Goal: Task Accomplishment & Management: Complete application form

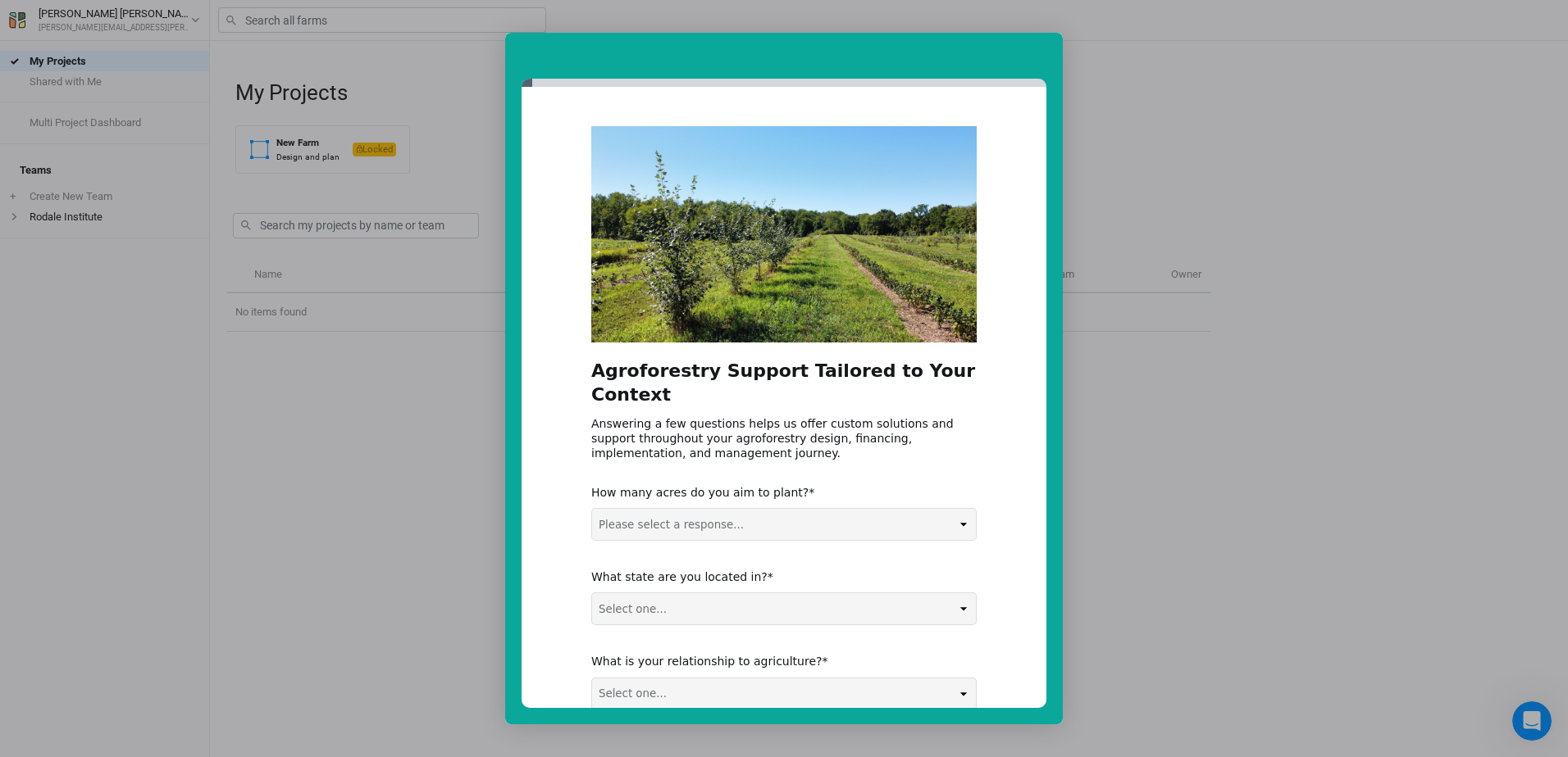
scroll to position [99, 0]
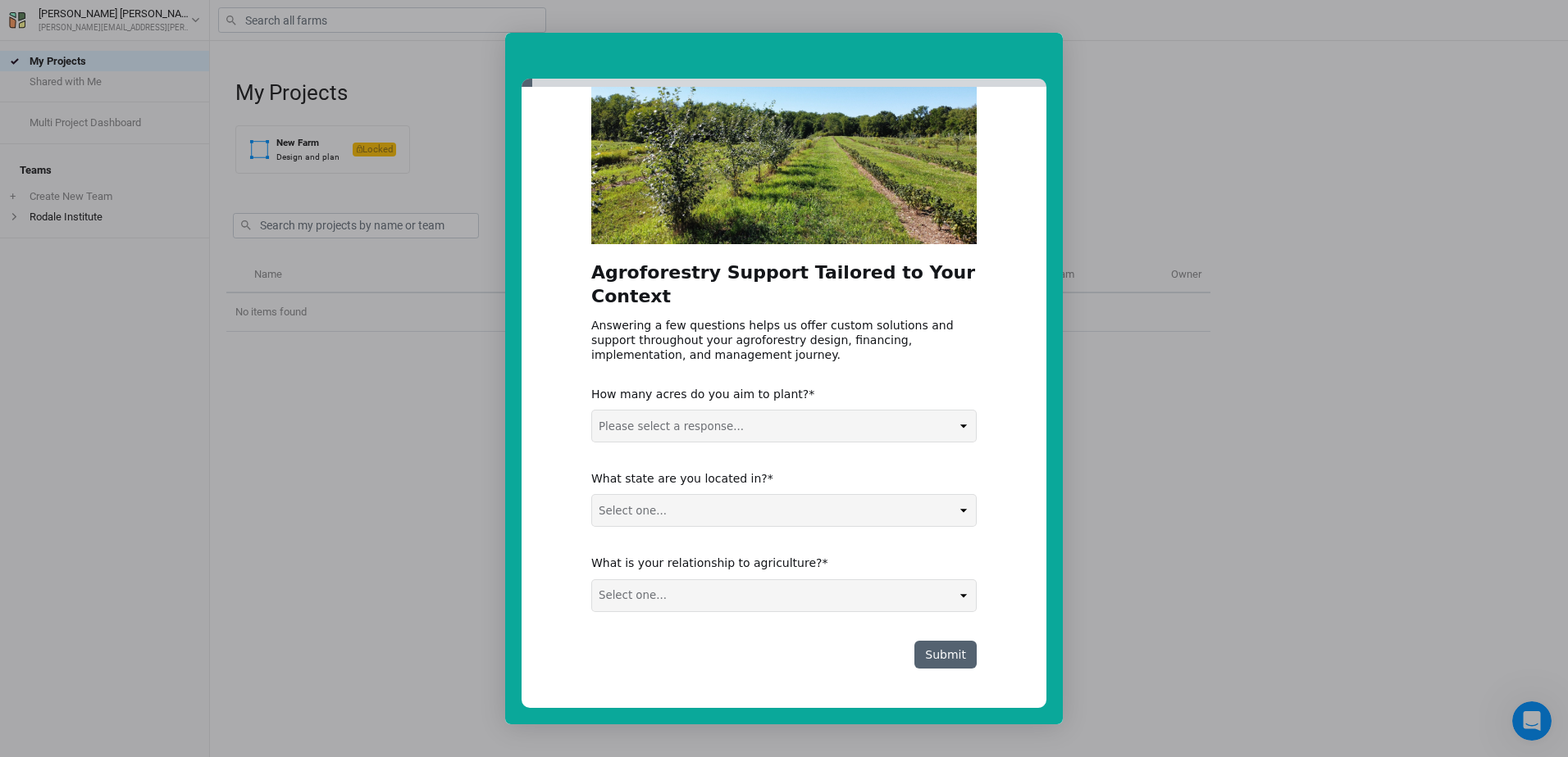
click at [791, 423] on select "Please select a response... 0-5 acres 5-50 acres 50-100 acres 100+ acres" at bounding box center [784, 426] width 384 height 31
select select "5-50 acres"
click at [592, 411] on select "Please select a response... 0-5 acres 5-50 acres 50-100 acres 100+ acres" at bounding box center [784, 426] width 384 height 31
click at [799, 520] on select "Select one... Non-US AL AK AZ AR CA CO CT DE FL [GEOGRAPHIC_DATA] HI ID IL IN I…" at bounding box center [784, 510] width 384 height 31
select select "PA"
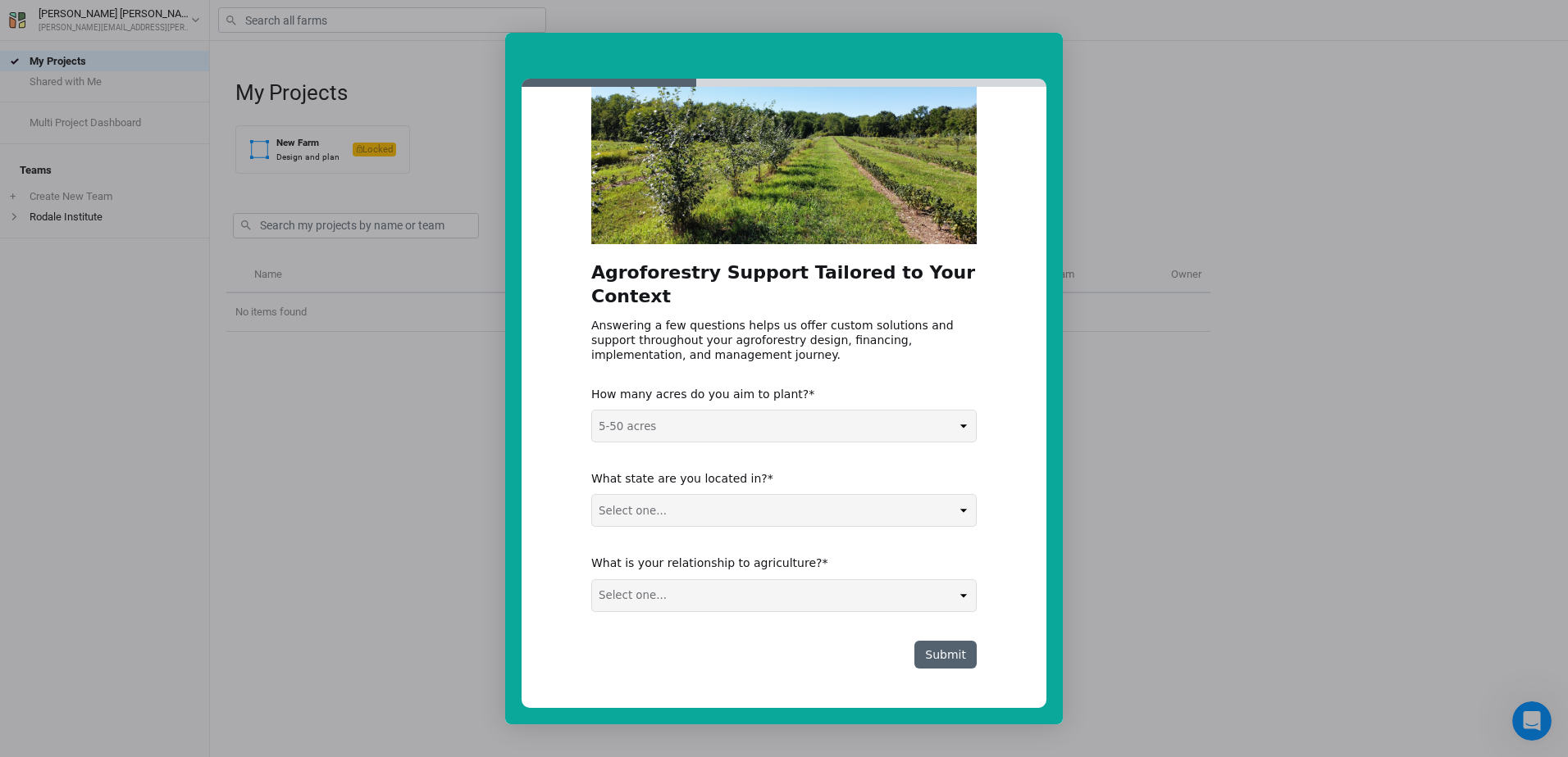
click at [592, 495] on select "Select one... Non-US AL AK AZ AR CA CO CT DE FL [GEOGRAPHIC_DATA] HI ID IL IN I…" at bounding box center [784, 510] width 384 height 31
drag, startPoint x: 717, startPoint y: 603, endPoint x: 725, endPoint y: 595, distance: 11.3
click at [717, 603] on select "Select one... Agribusiness / Co-op Farmer / Landowner Agri-Food Supply Chain Fo…" at bounding box center [784, 595] width 384 height 31
select select "Nonprofit / Education"
click at [592, 580] on select "Select one... Agribusiness / Co-op Farmer / Landowner Agri-Food Supply Chain Fo…" at bounding box center [784, 595] width 384 height 31
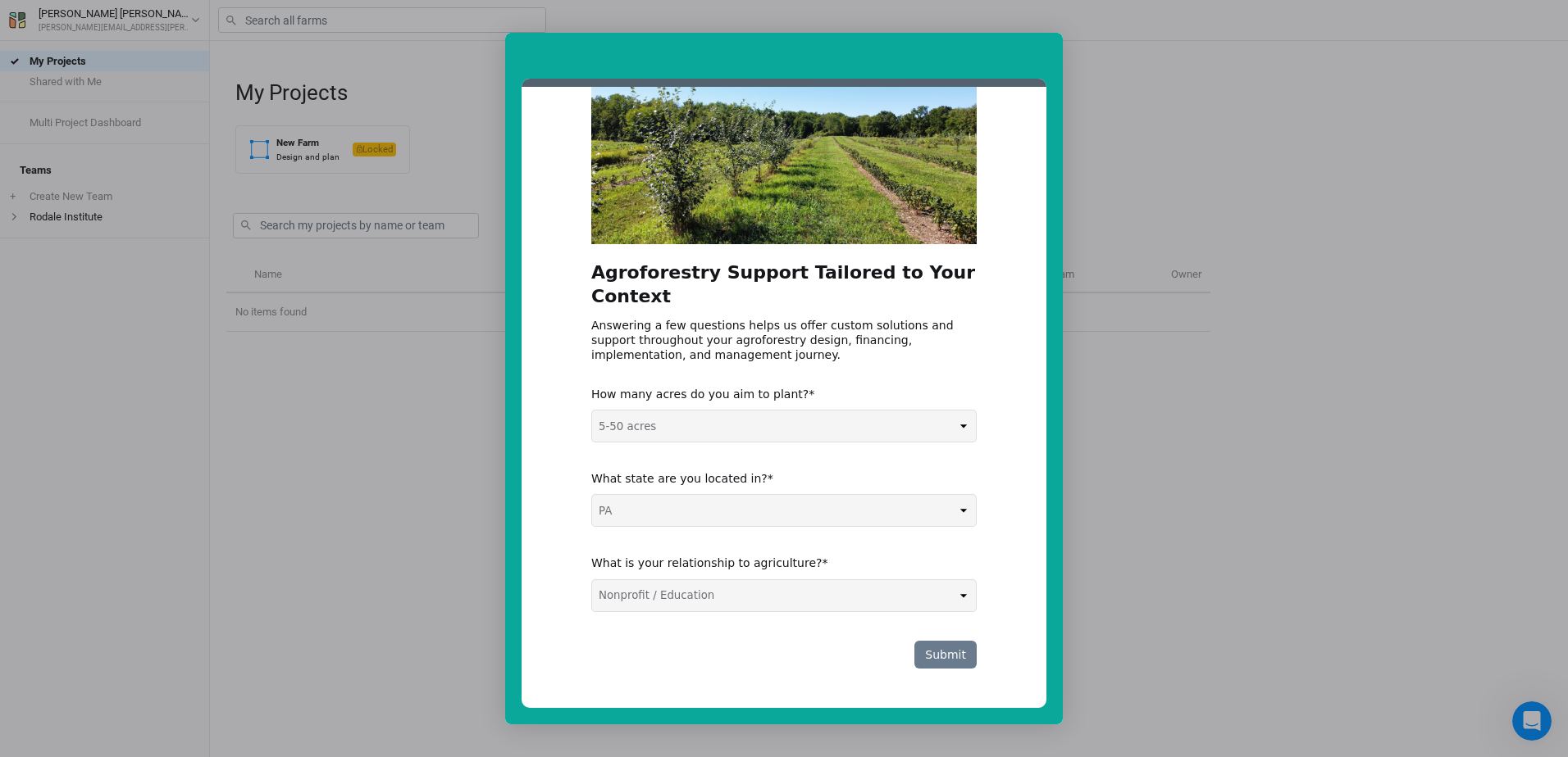
click at [954, 658] on button "Submit" at bounding box center [946, 654] width 62 height 28
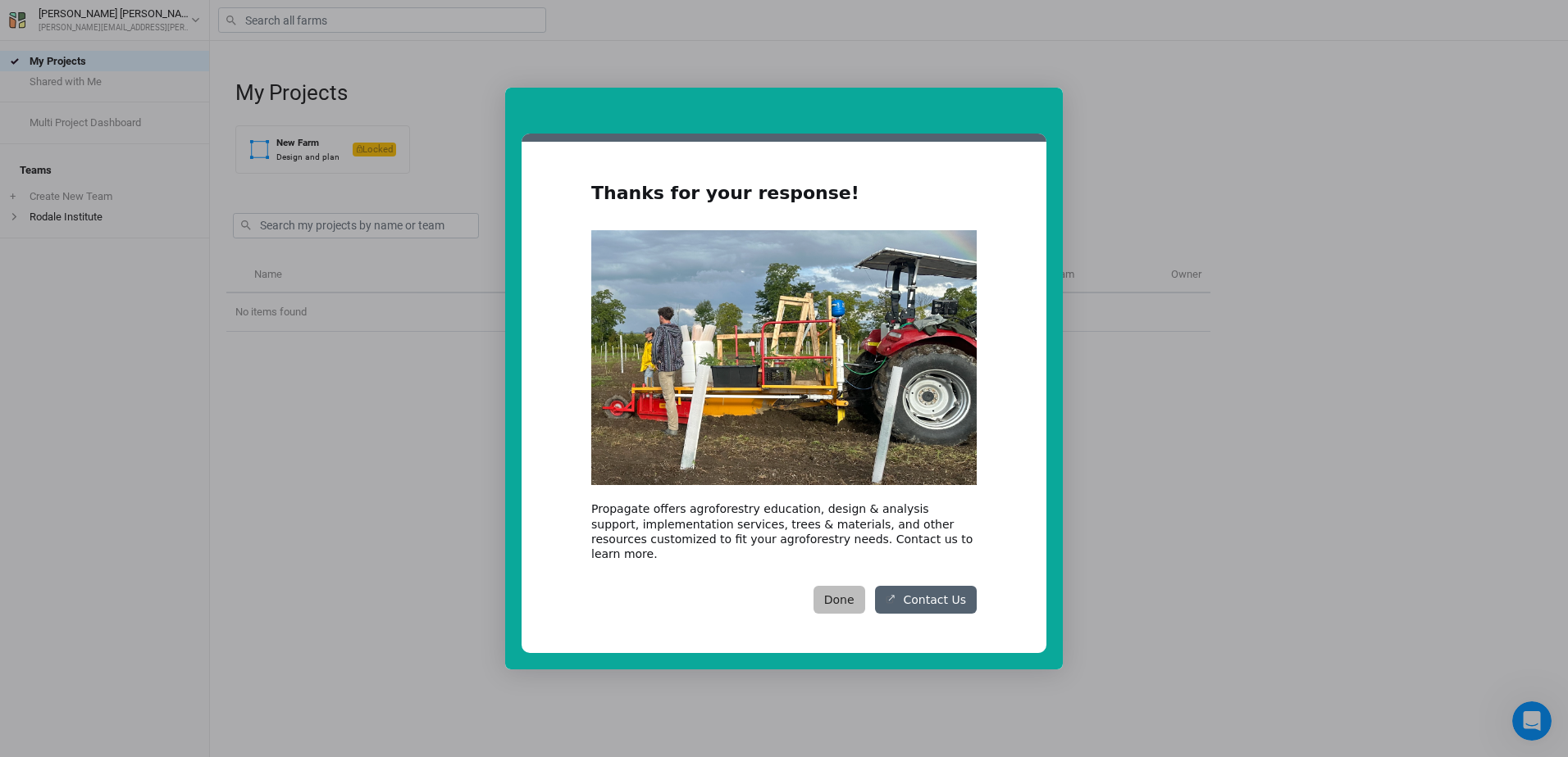
click at [849, 586] on button "Done" at bounding box center [839, 599] width 51 height 28
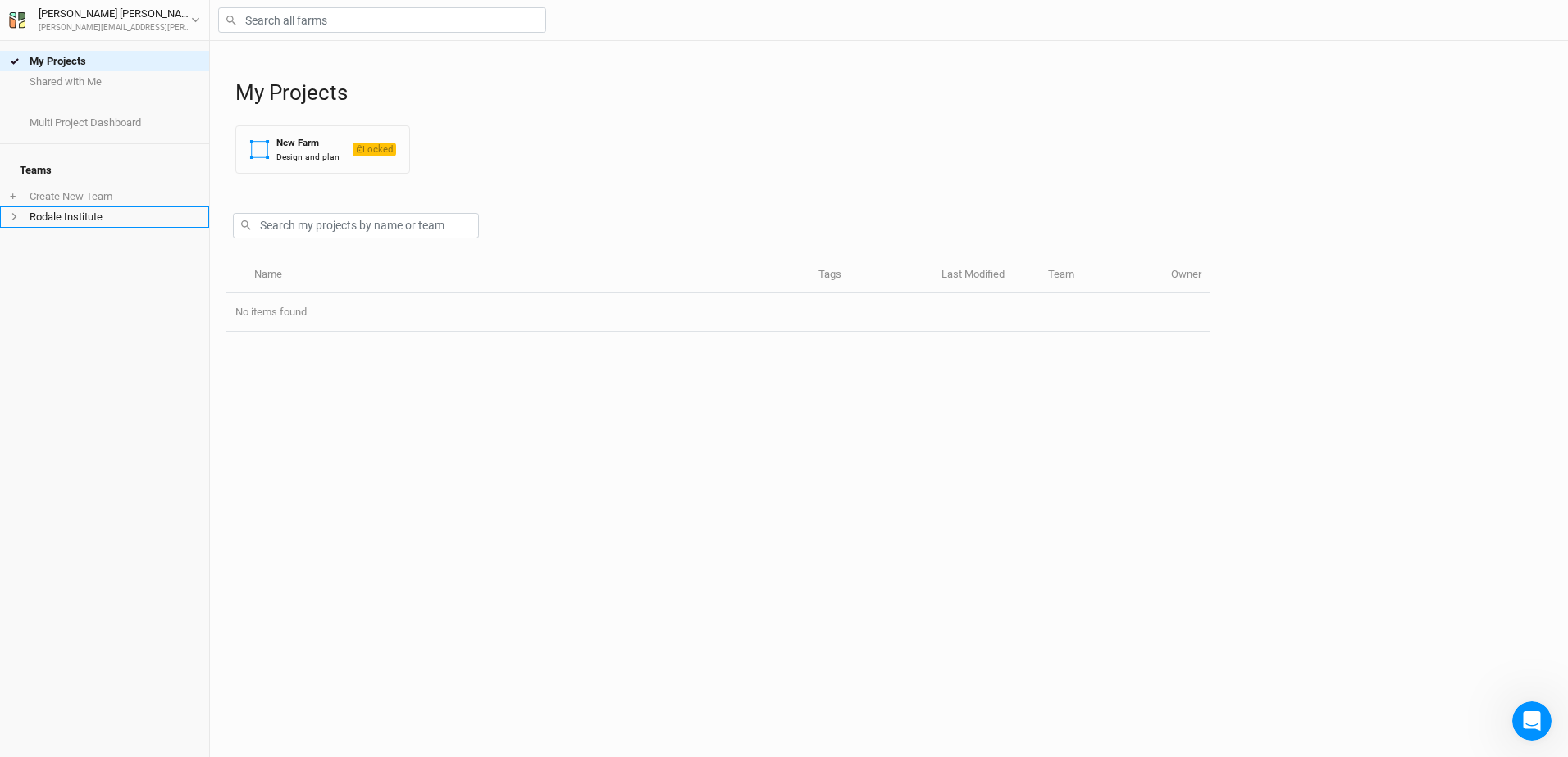
click at [59, 209] on li "Rodale Institute" at bounding box center [105, 217] width 210 height 20
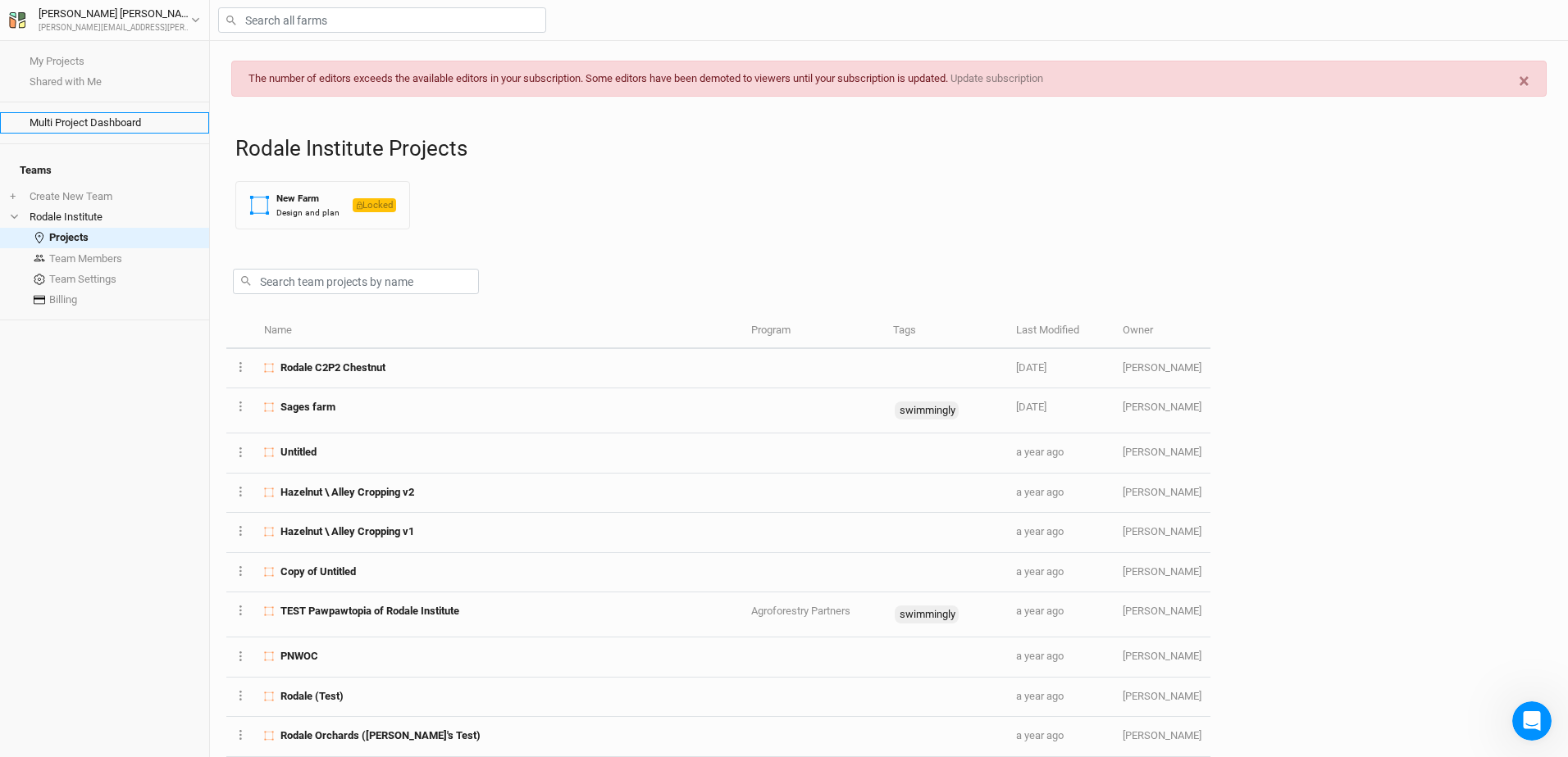
click at [83, 122] on link "Multi Project Dashboard" at bounding box center [105, 122] width 210 height 20
click at [62, 78] on link "Shared with Me" at bounding box center [105, 81] width 210 height 20
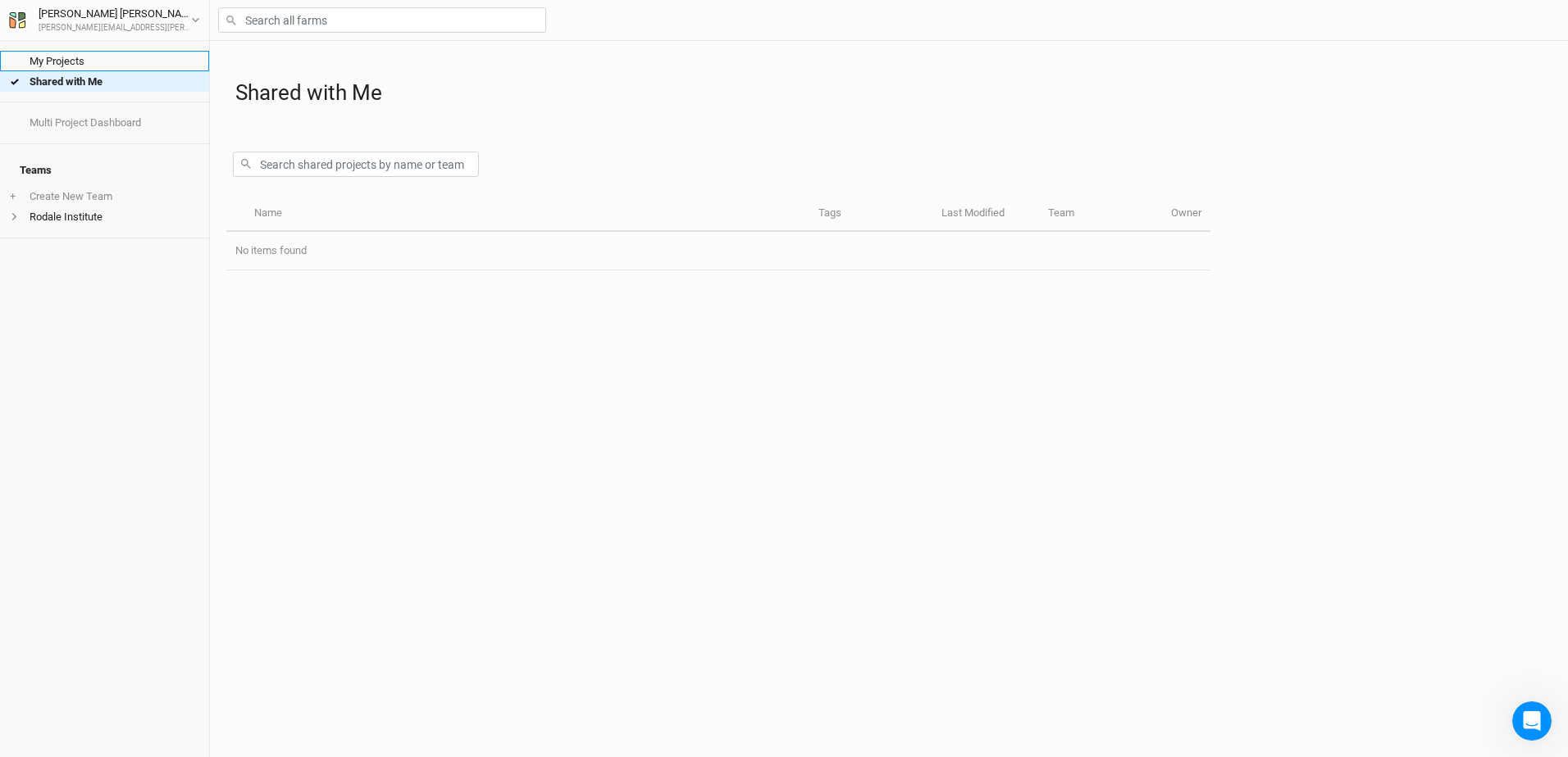
click at [67, 55] on link "My Projects" at bounding box center [105, 60] width 210 height 20
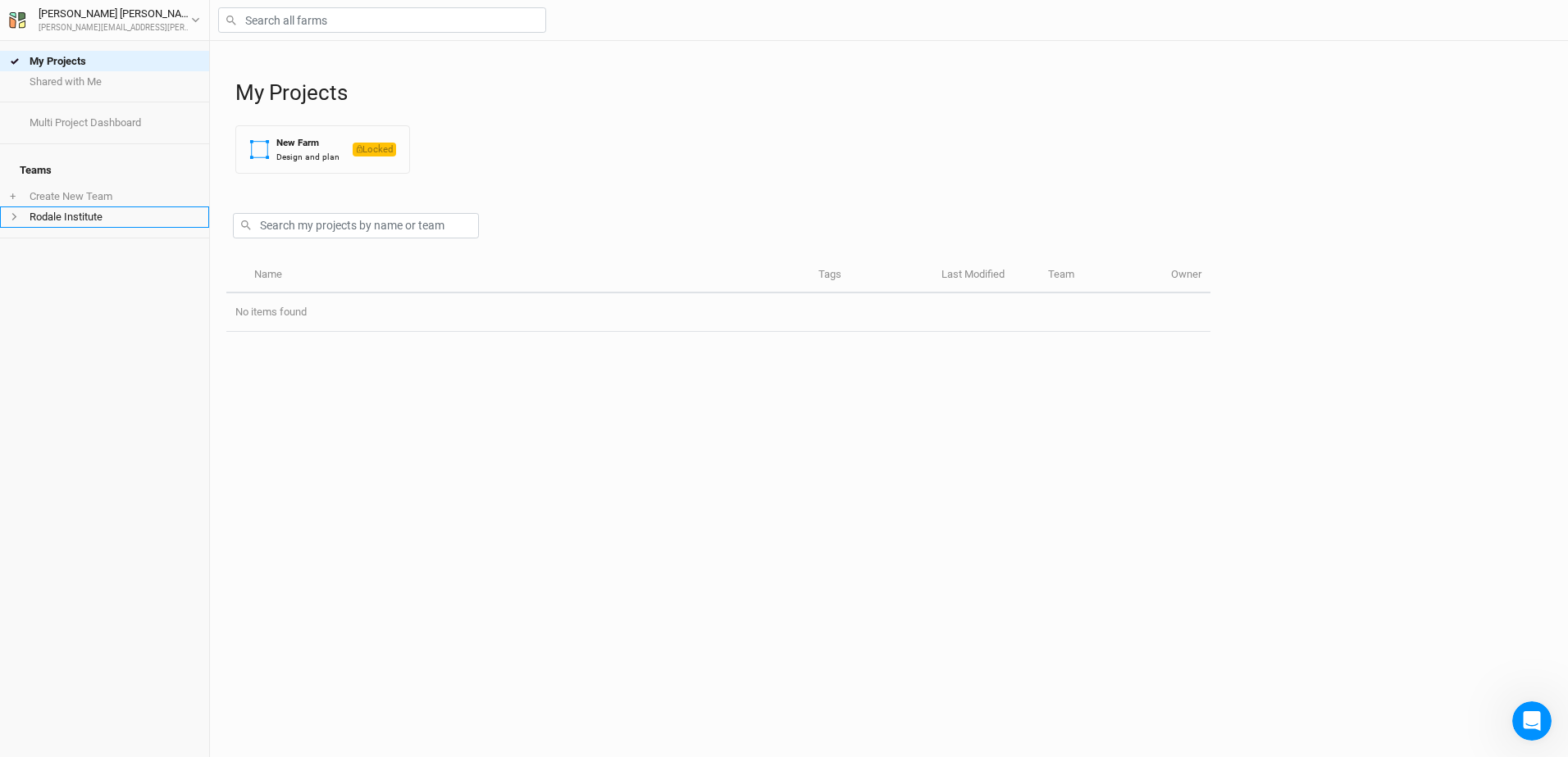
click at [67, 213] on li "Rodale Institute" at bounding box center [105, 217] width 210 height 20
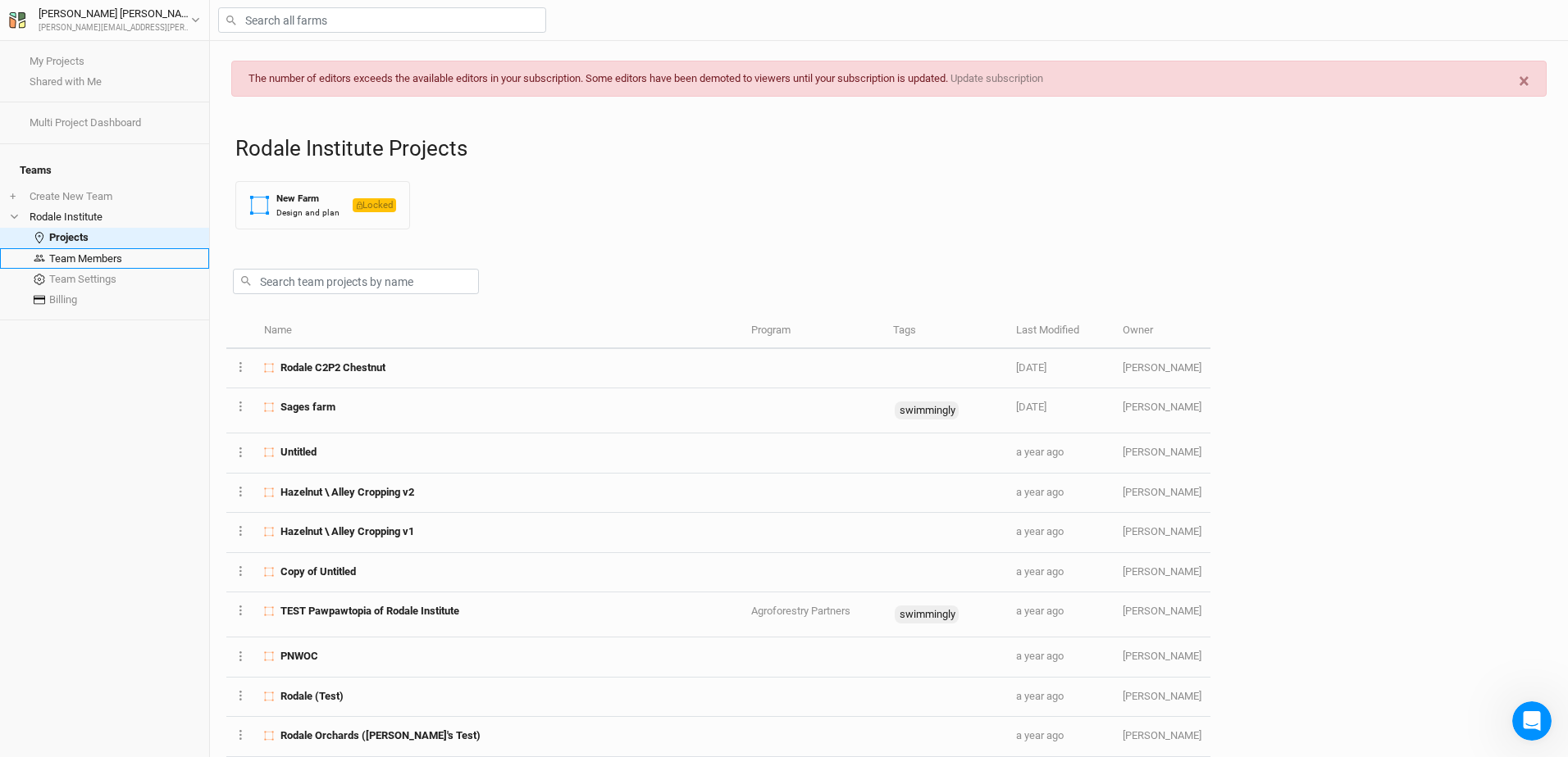
click at [74, 248] on link "Team Members" at bounding box center [105, 258] width 210 height 20
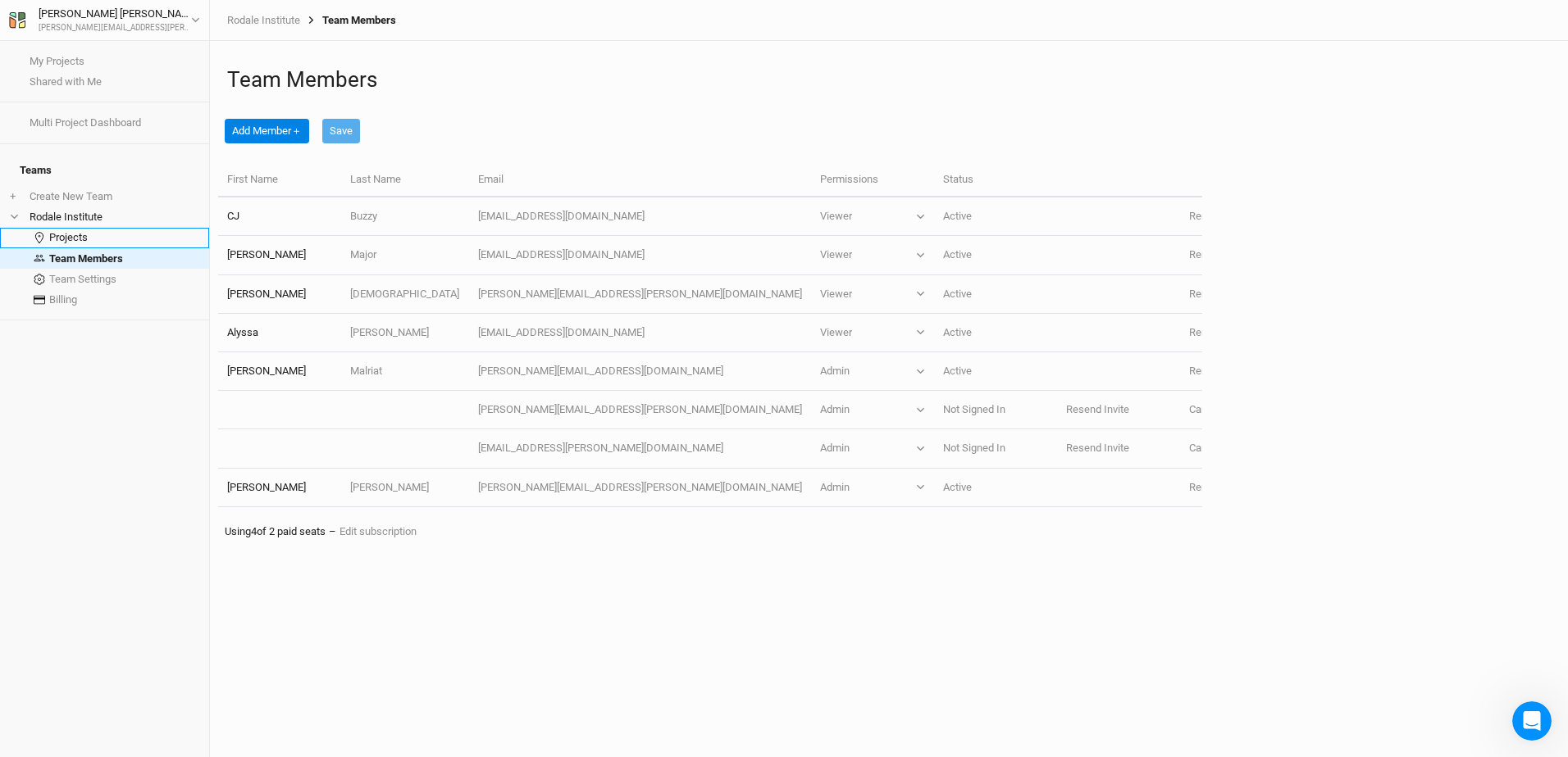
click at [70, 233] on link "Projects" at bounding box center [105, 238] width 210 height 20
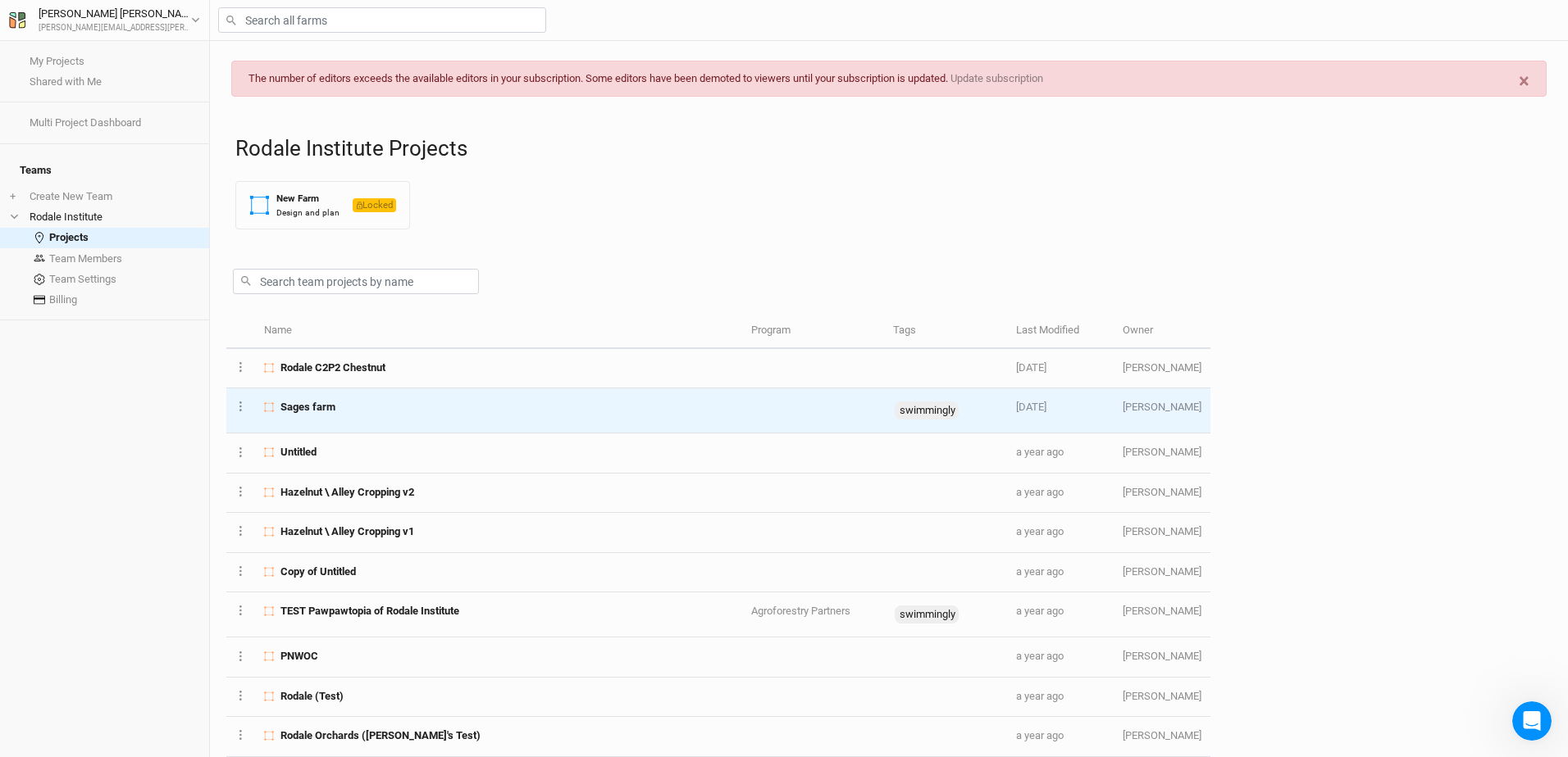
scroll to position [82, 0]
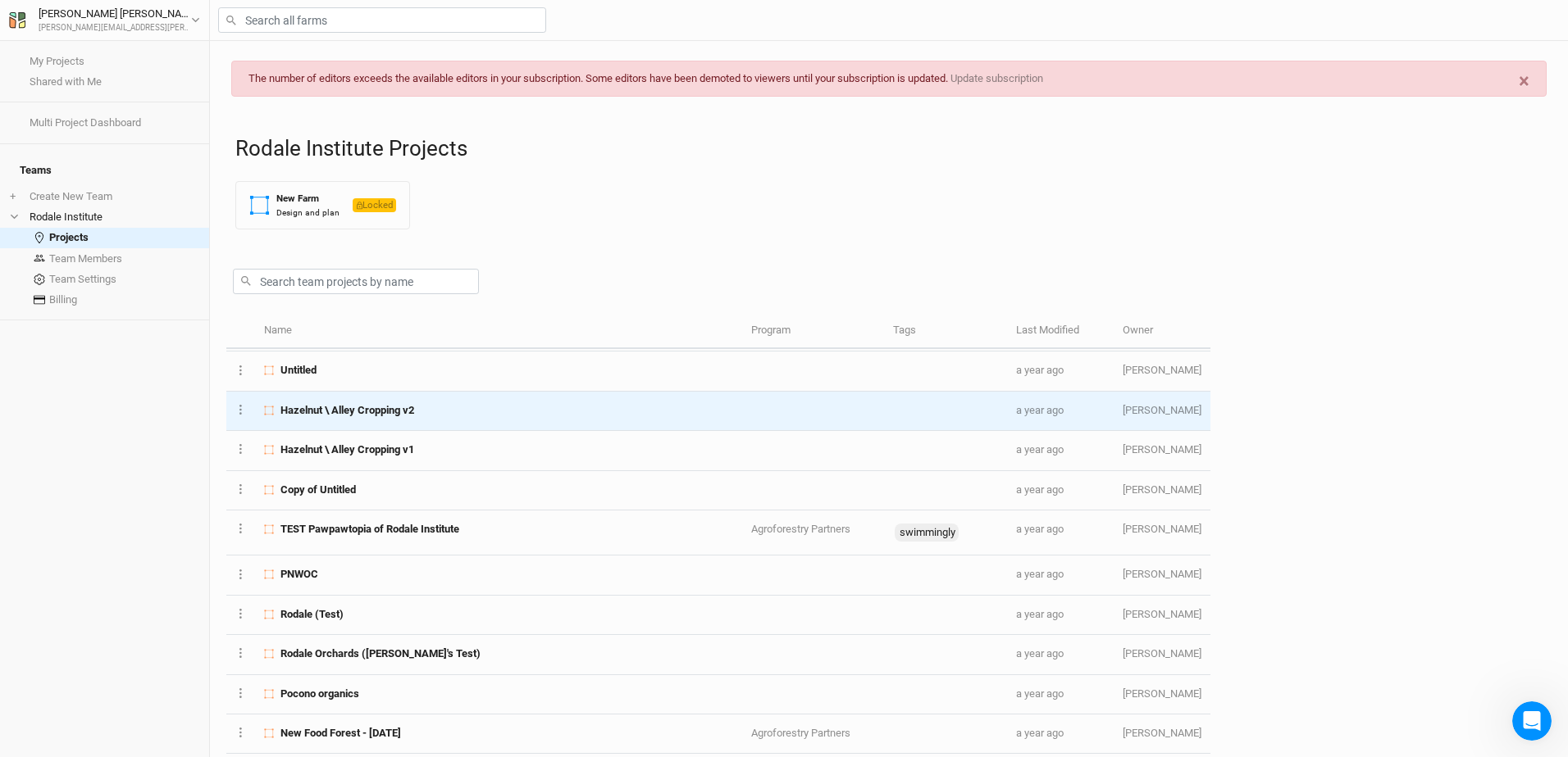
click at [433, 414] on div "Hazelnut \ Alley Cropping v2" at bounding box center [498, 410] width 469 height 15
